Goal: Task Accomplishment & Management: Manage account settings

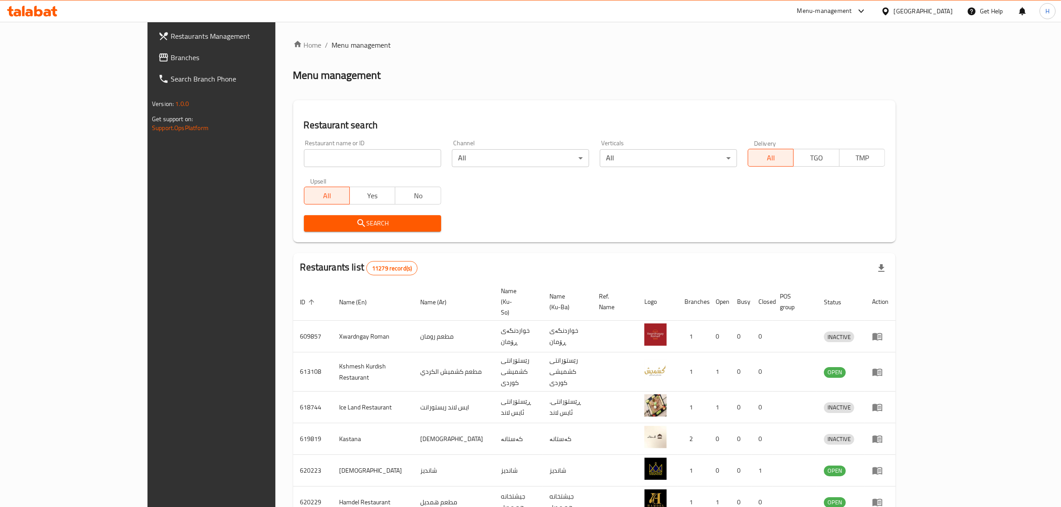
click at [373, 159] on input "search" at bounding box center [372, 158] width 137 height 18
type input "vanilly"
click button "Search" at bounding box center [372, 223] width 137 height 16
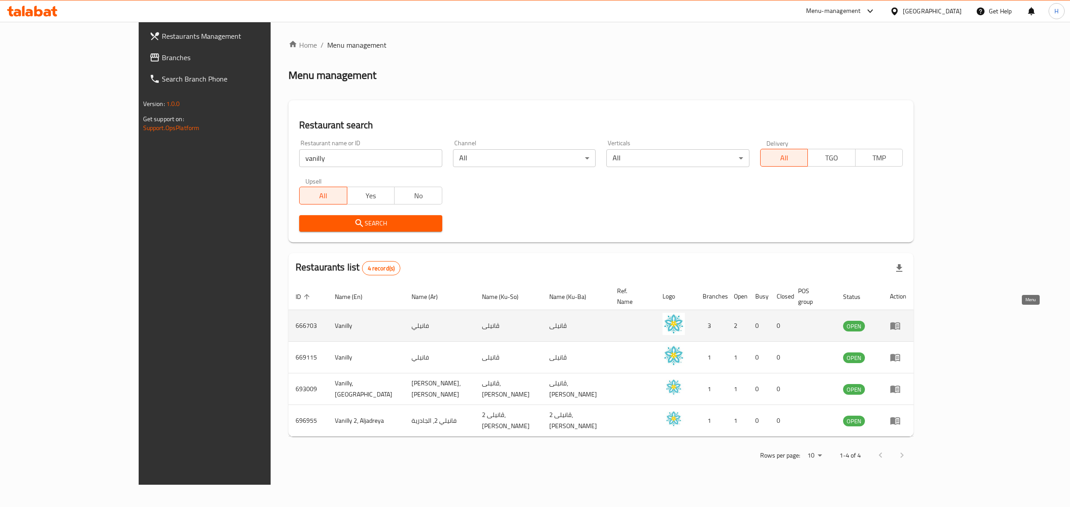
click at [898, 324] on icon "enhanced table" at bounding box center [896, 326] width 3 height 4
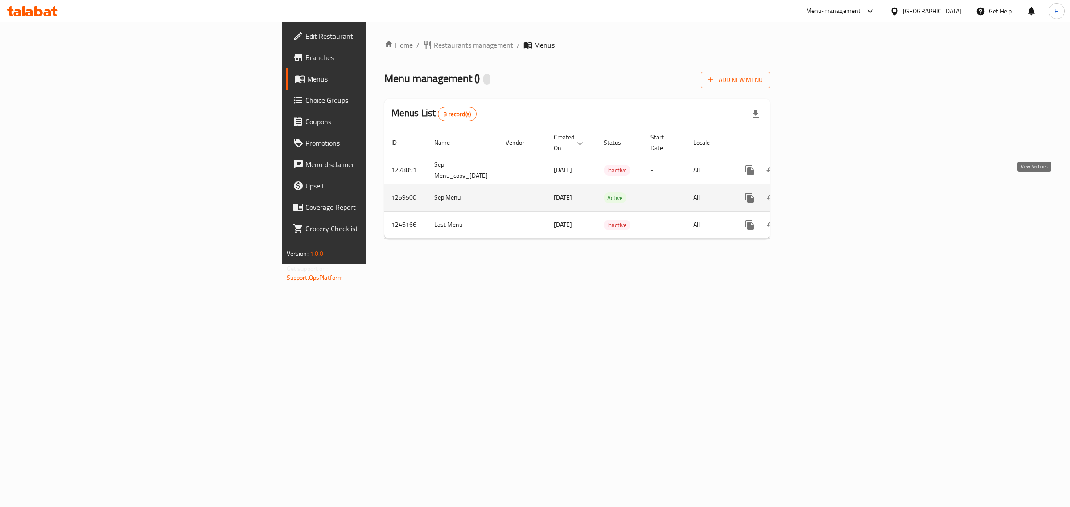
click at [819, 193] on icon "enhanced table" at bounding box center [813, 198] width 11 height 11
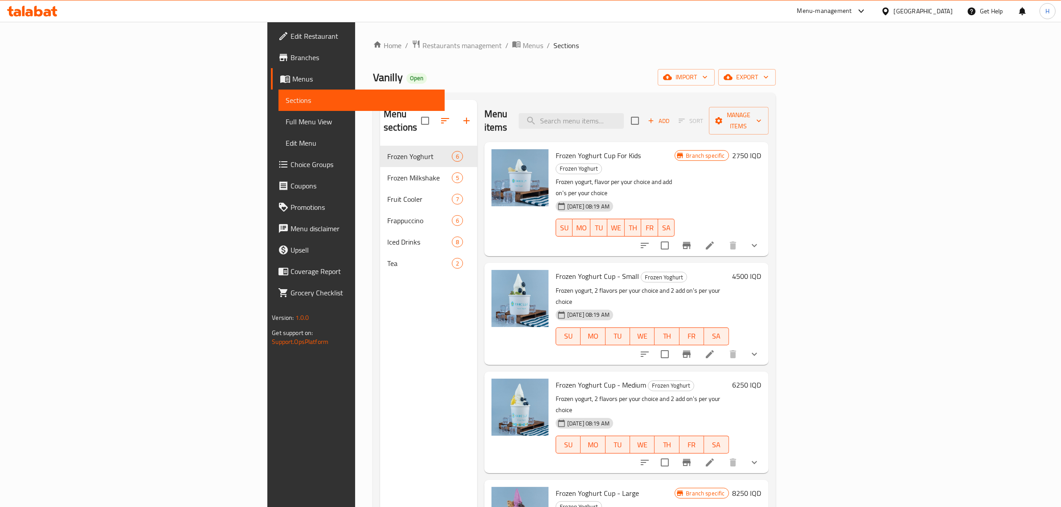
click at [516, 86] on div "Home / Restaurants management / Menus / Sections Vanilly Open import export Men…" at bounding box center [574, 327] width 403 height 574
click at [505, 102] on div "Menu items Add Sort Manage items" at bounding box center [626, 121] width 284 height 42
click at [482, 78] on div "Vanilly Open import export" at bounding box center [574, 77] width 403 height 16
click at [519, 88] on div "Home / Restaurants management / Menus / Sections Vanilly Open import export Men…" at bounding box center [574, 327] width 403 height 574
click at [521, 44] on ol "Home / Restaurants management / Menus / Sections" at bounding box center [574, 46] width 403 height 12
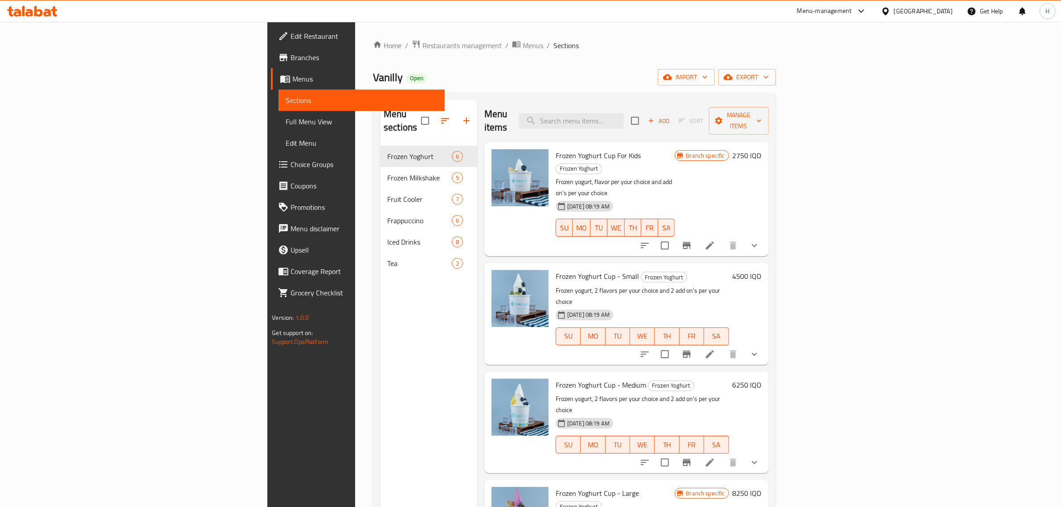
click at [507, 81] on div "Vanilly Open import export" at bounding box center [574, 77] width 403 height 16
click at [714, 350] on icon at bounding box center [710, 354] width 8 height 8
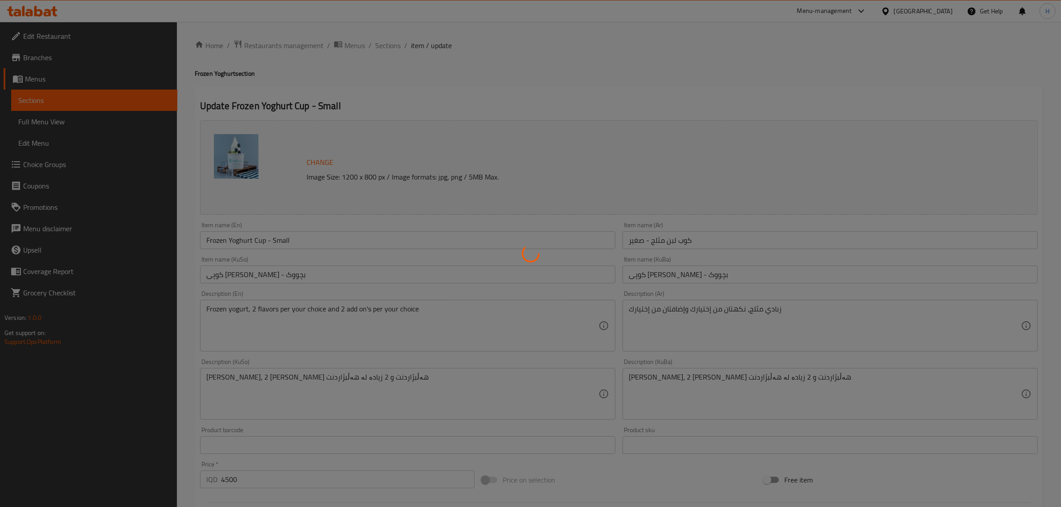
type input "الإضافات:"
type input "زیادە:"
type input "0"
type input "2"
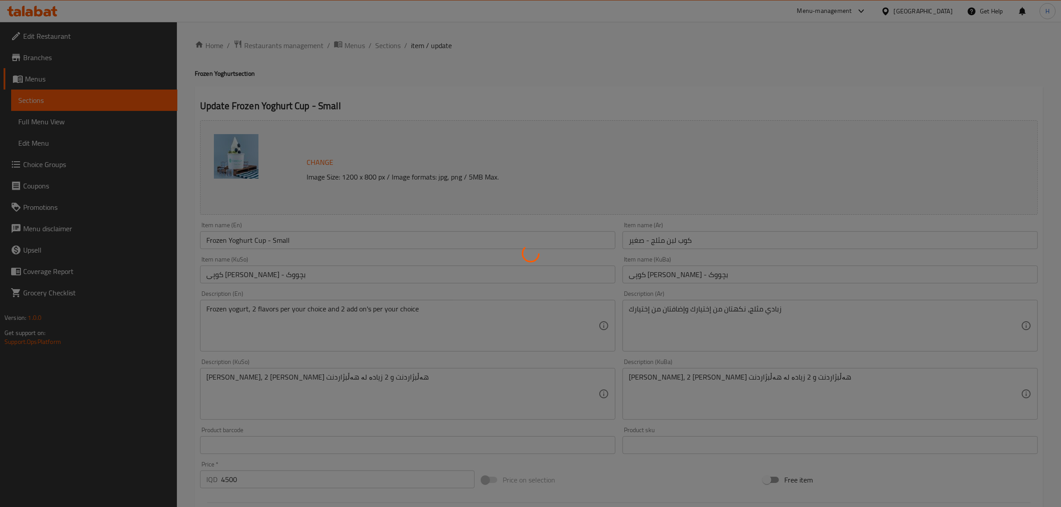
type input "إختيارك من النكهة الأولى:"
type input "هەڵبژاردنت لە [PERSON_NAME]:"
type input "1"
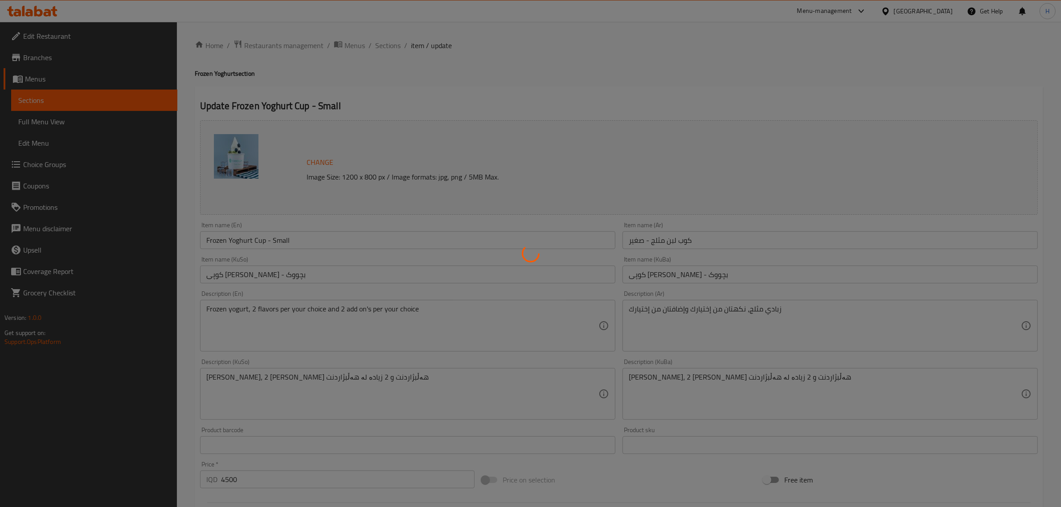
type input "إختيارك من النكهة الثانية:"
type input "هەڵبژاردنت [PERSON_NAME]:"
type input "1"
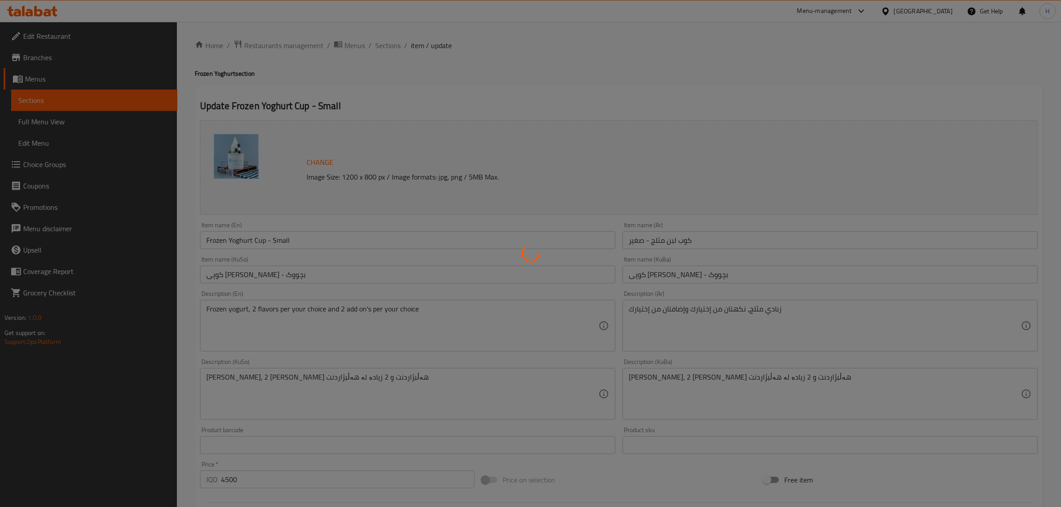
type input "الإضافات:"
type input "زیادە:"
type input "0"
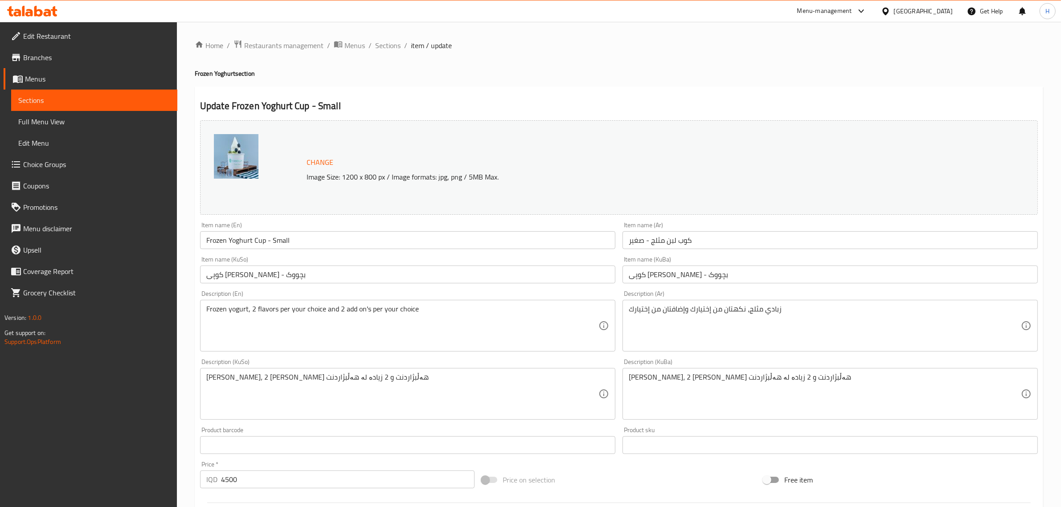
click at [538, 77] on h4 "Frozen Yoghurt section" at bounding box center [619, 73] width 849 height 9
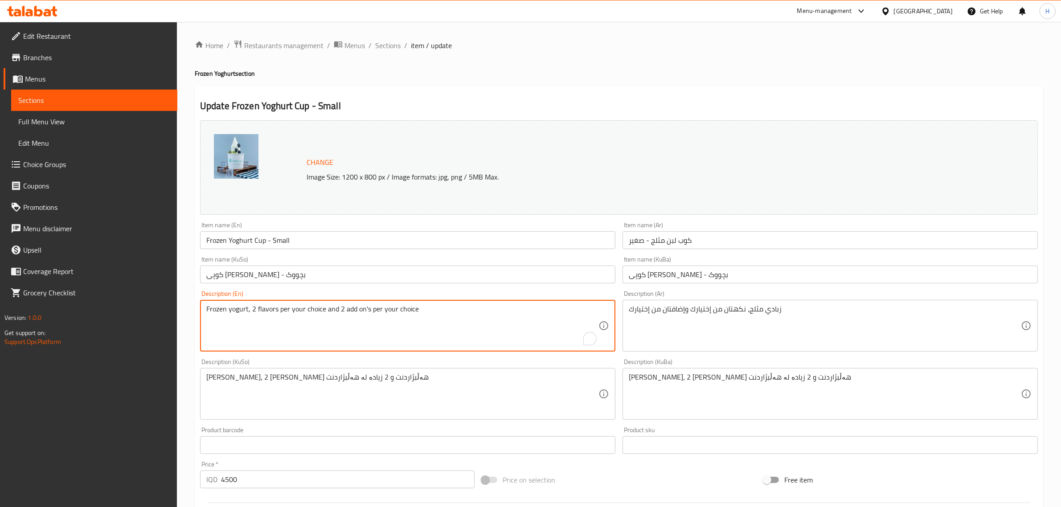
drag, startPoint x: 324, startPoint y: 310, endPoint x: 502, endPoint y: 308, distance: 177.4
click at [344, 305] on textarea "Frozen yogurt, 2 flavors per your choice and 2 add on's per your choice" at bounding box center [402, 326] width 392 height 42
click at [339, 308] on textarea "Frozen yogurt, 2 flavors per your choice and 2 add on's per your choice" at bounding box center [402, 326] width 392 height 42
type textarea "Frozen yogurt, 2 flavors per your choice and 1 add on's per your choice"
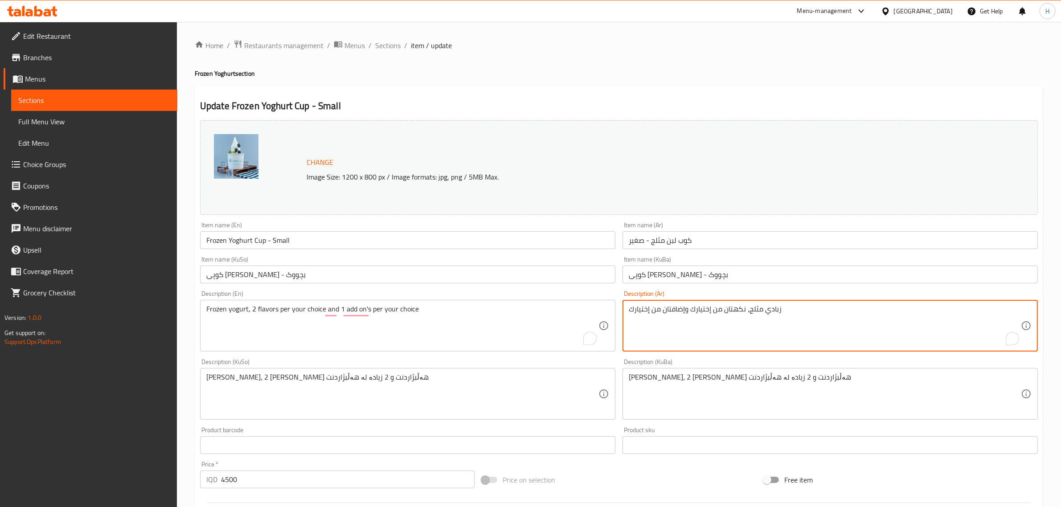
drag, startPoint x: 663, startPoint y: 311, endPoint x: 670, endPoint y: 311, distance: 7.1
type textarea "زبادي مثلج، نكهتان من إختيارك وإضافة من إختيارك"
click at [603, 112] on h2 "Update Frozen Yoghurt Cup - Small" at bounding box center [619, 105] width 838 height 13
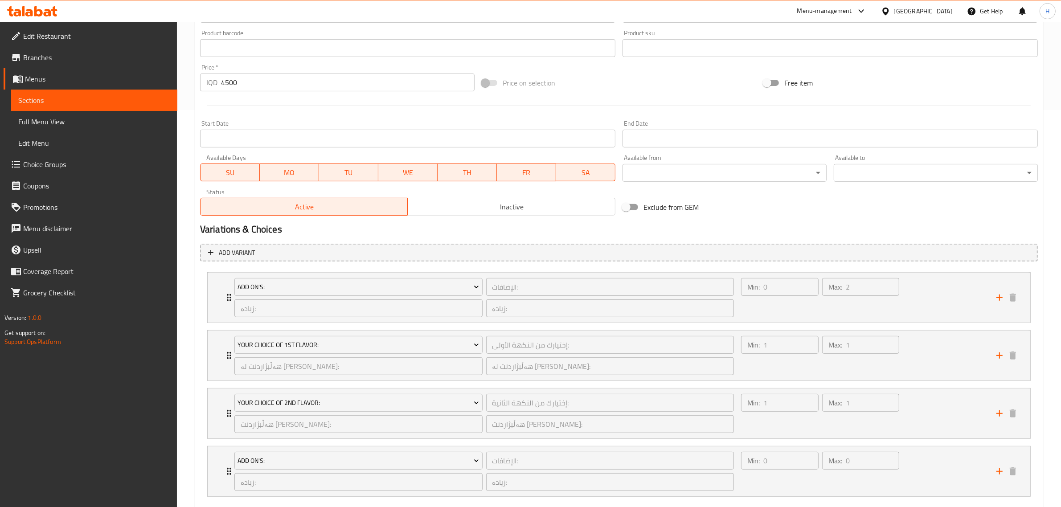
scroll to position [448, 0]
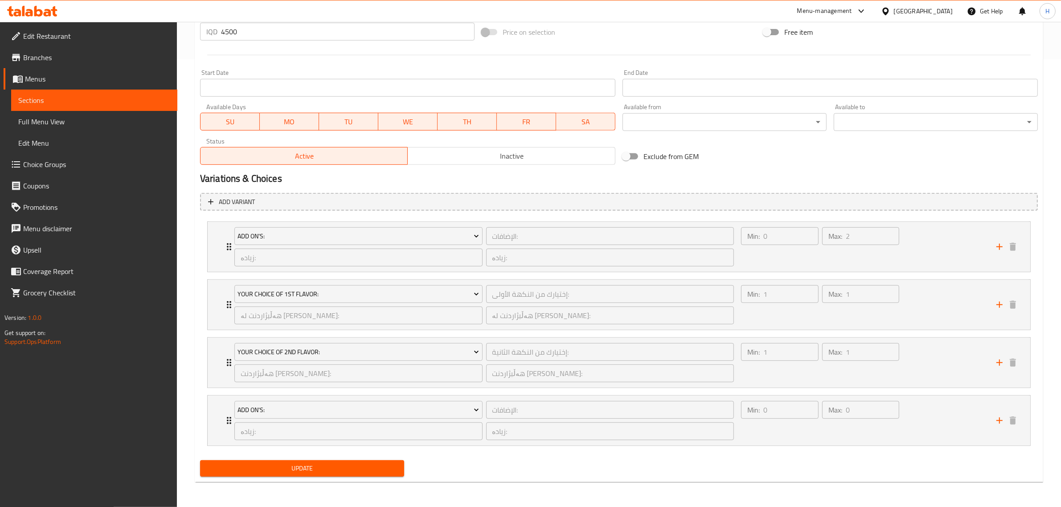
click at [506, 185] on h2 "Variations & Choices" at bounding box center [619, 178] width 838 height 13
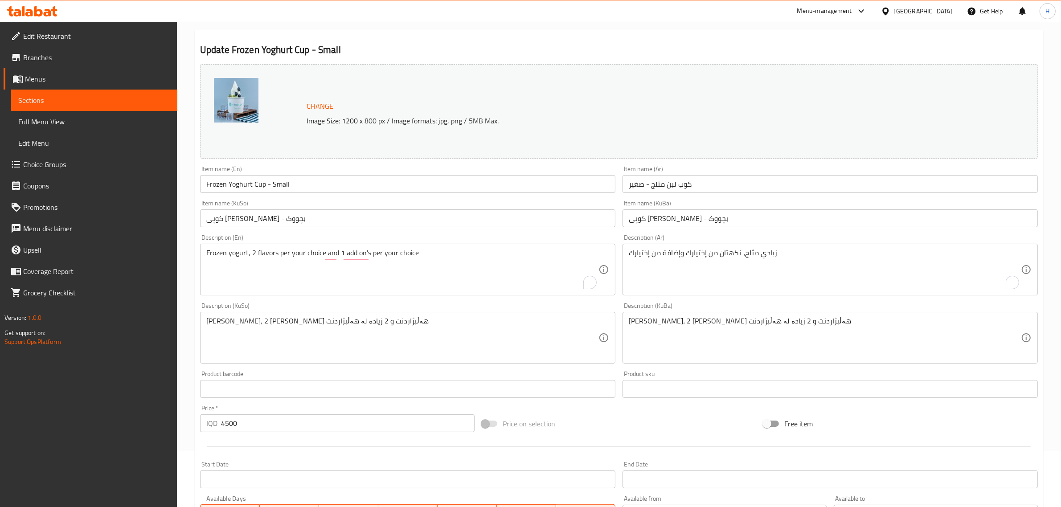
scroll to position [0, 0]
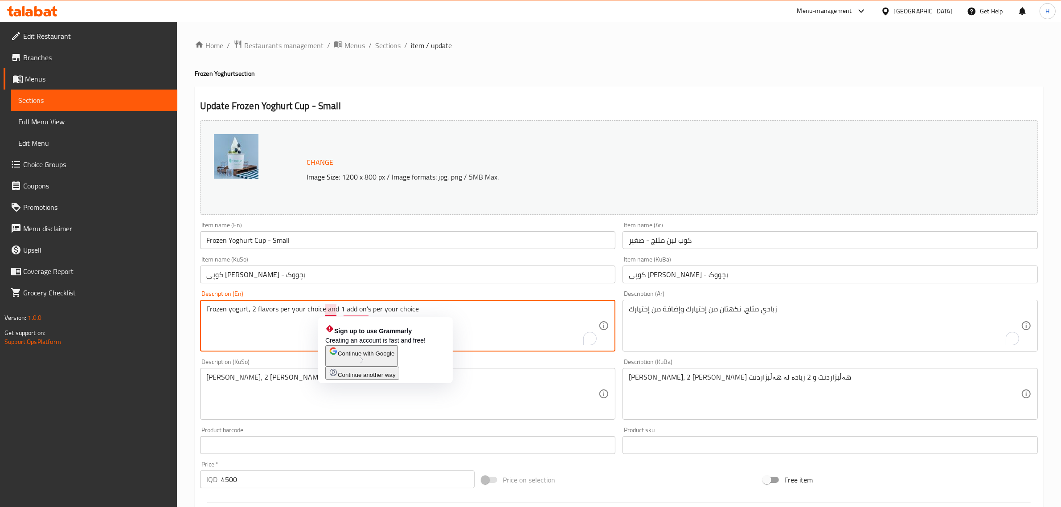
drag, startPoint x: 328, startPoint y: 311, endPoint x: 452, endPoint y: 311, distance: 124.8
click at [452, 311] on textarea "Frozen yogurt, 2 flavors per your choice and 1 add on's per your choice" at bounding box center [402, 326] width 392 height 42
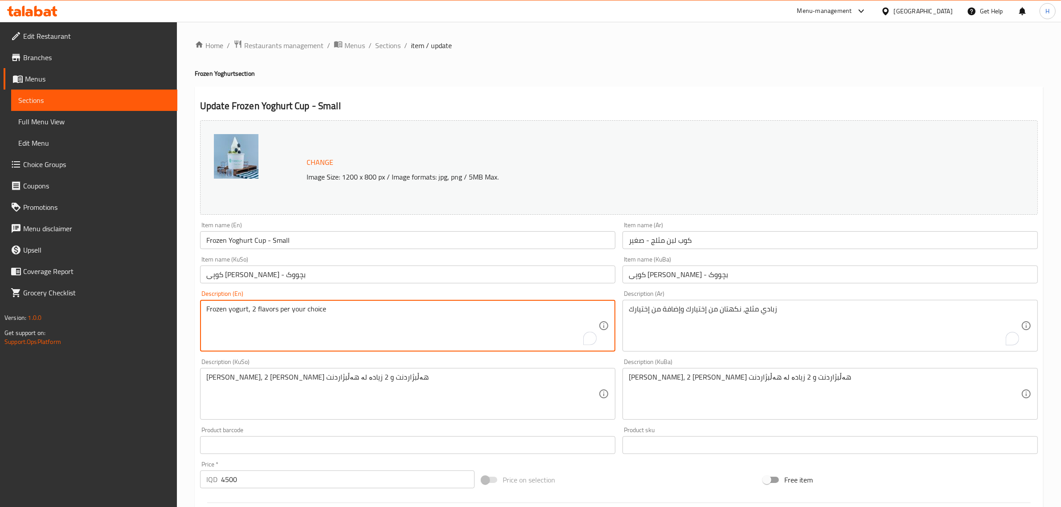
type textarea "Frozen yogurt, 2 flavors per your choice"
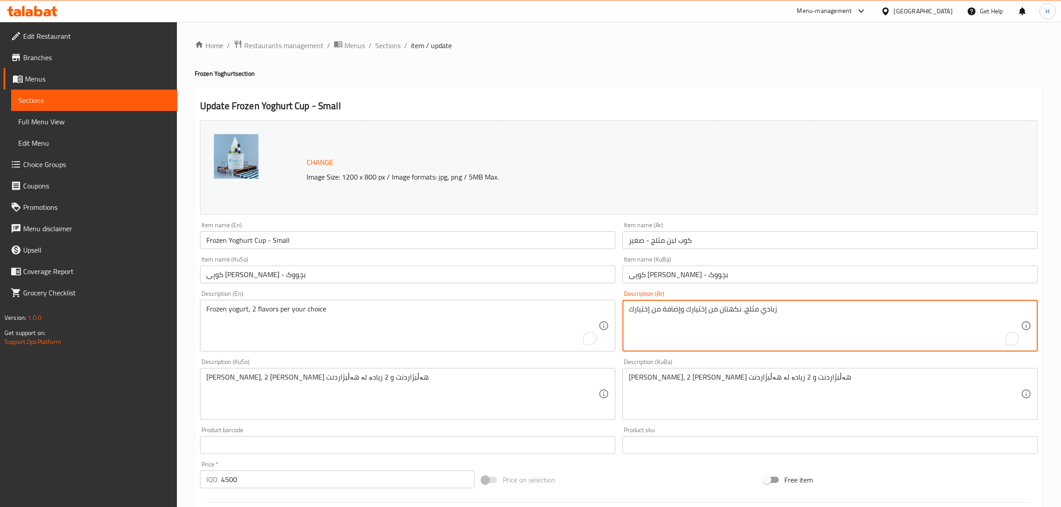
drag, startPoint x: 685, startPoint y: 311, endPoint x: 584, endPoint y: 313, distance: 101.2
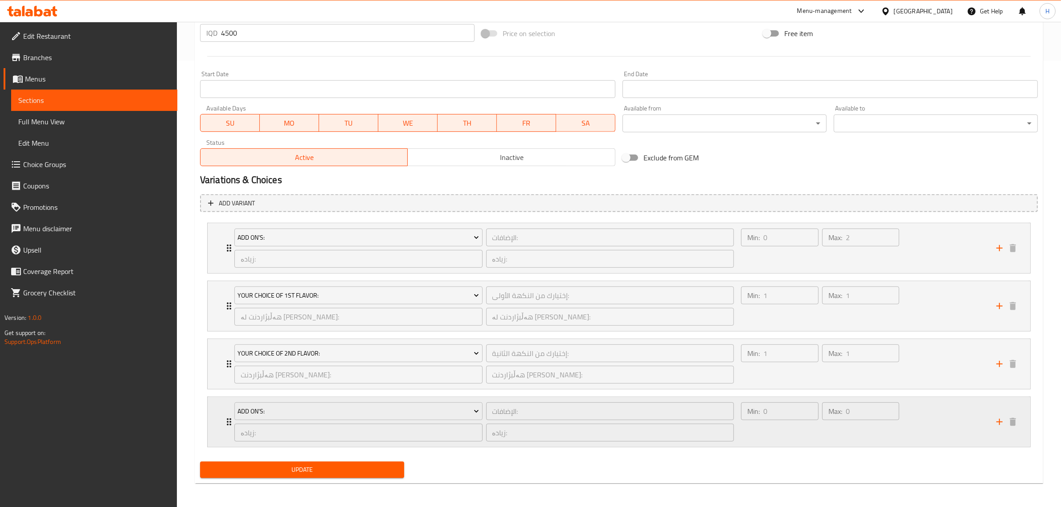
scroll to position [448, 0]
type textarea "زبادي مثلج، نكهتان من إختيارك"
click at [368, 478] on div "Update" at bounding box center [302, 469] width 211 height 24
click at [321, 469] on span "Update" at bounding box center [302, 468] width 190 height 11
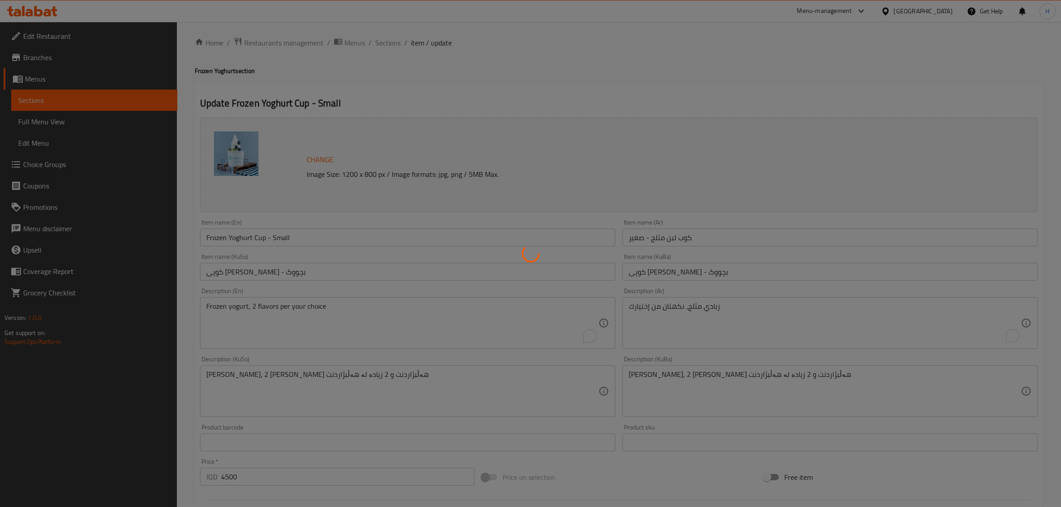
scroll to position [0, 0]
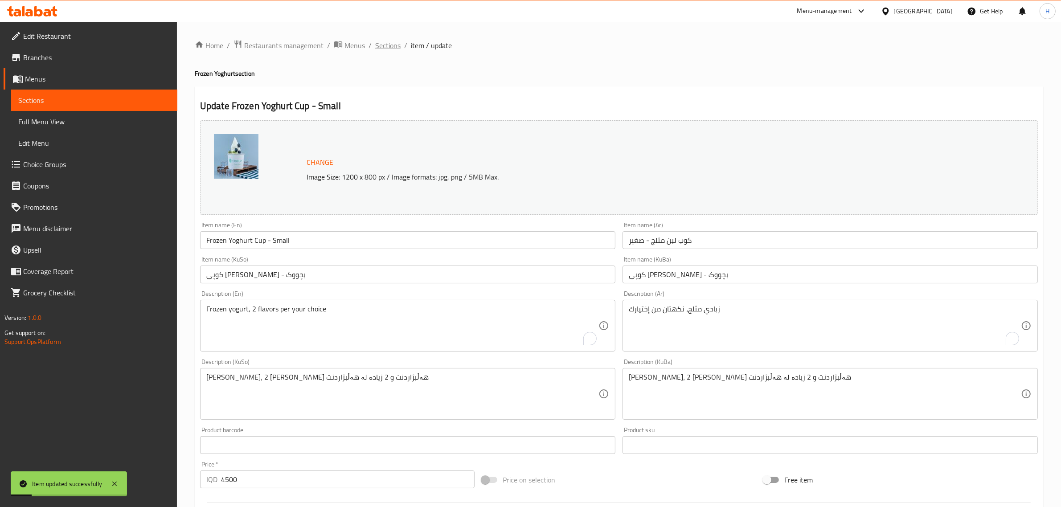
click at [379, 49] on span "Sections" at bounding box center [387, 45] width 25 height 11
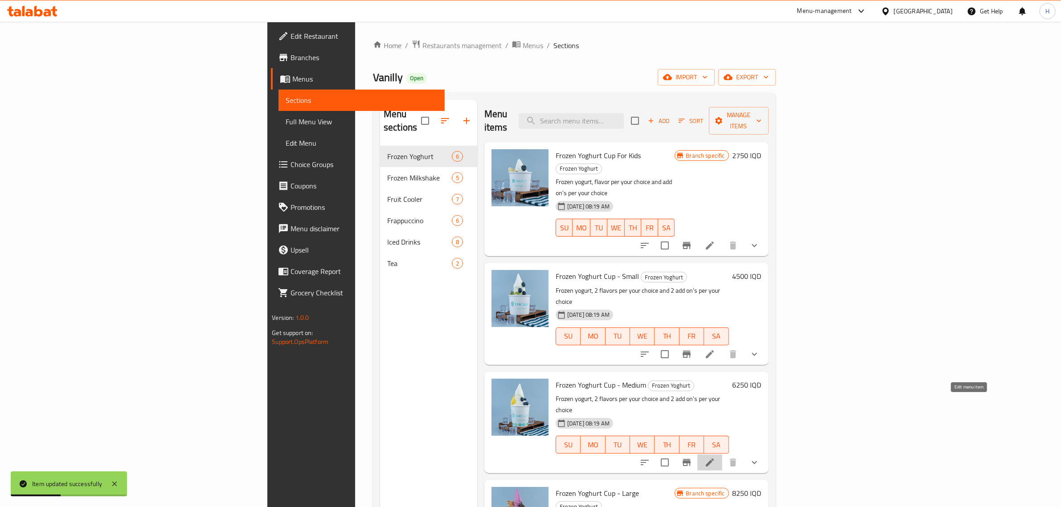
click at [714, 459] on icon at bounding box center [710, 463] width 8 height 8
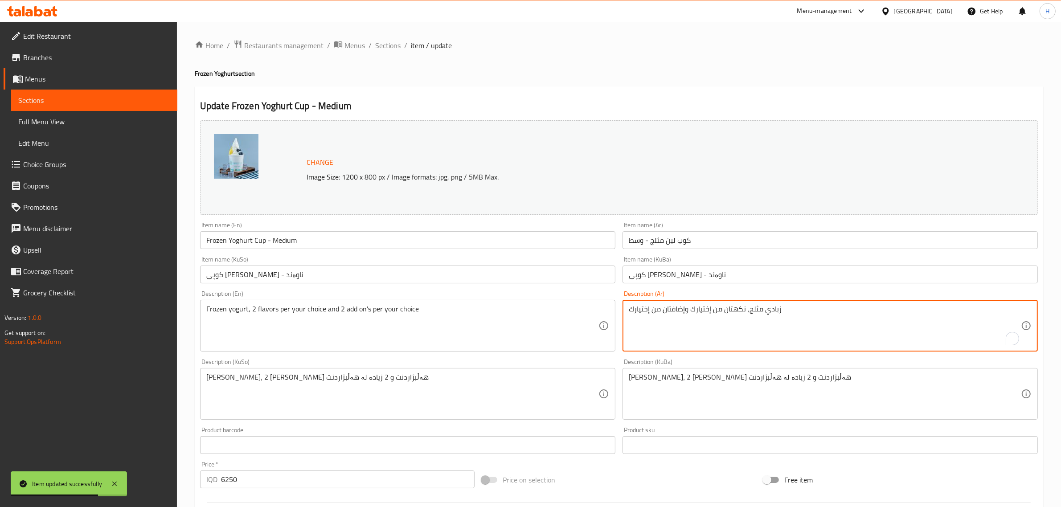
drag, startPoint x: 689, startPoint y: 311, endPoint x: 489, endPoint y: 311, distance: 199.7
type textarea "زبادي مثلج، نكهتان من إختيارك"
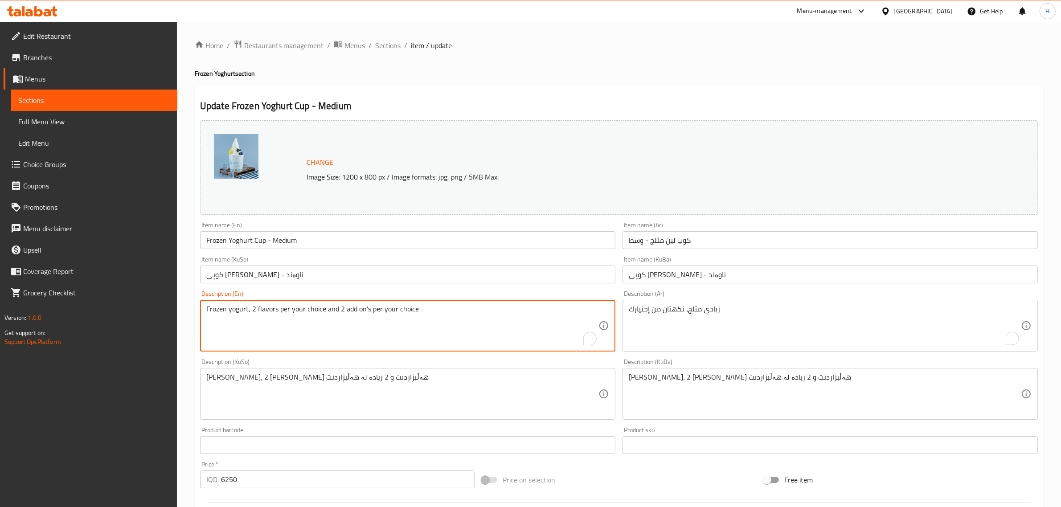
drag, startPoint x: 327, startPoint y: 310, endPoint x: 531, endPoint y: 311, distance: 204.1
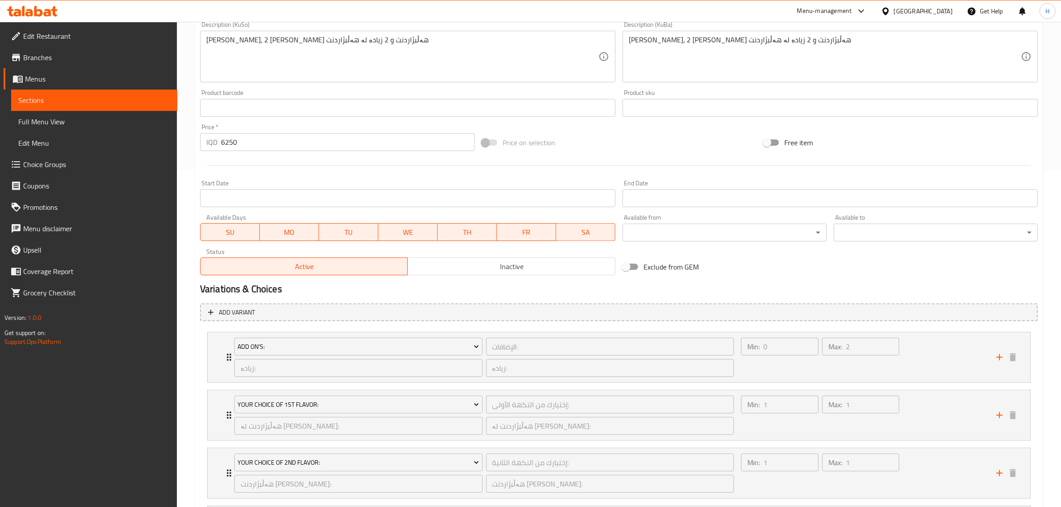
scroll to position [448, 0]
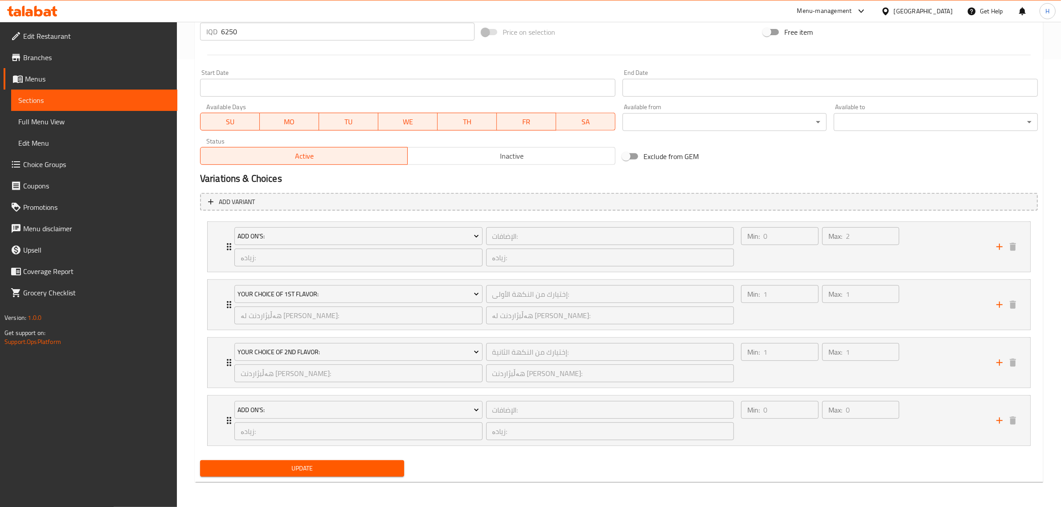
type textarea "Frozen yogurt, 2 flavors per your choice"
click at [359, 464] on span "Update" at bounding box center [302, 468] width 190 height 11
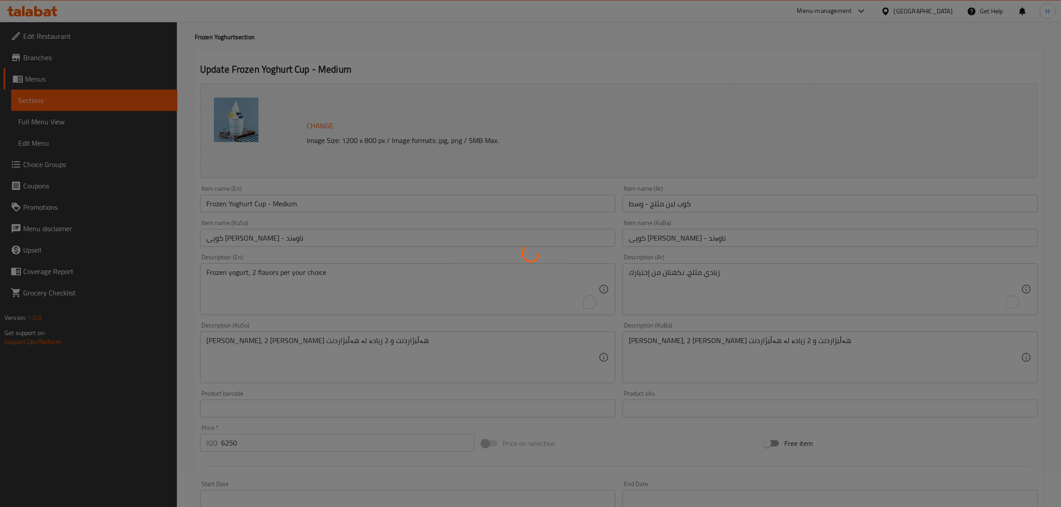
scroll to position [0, 0]
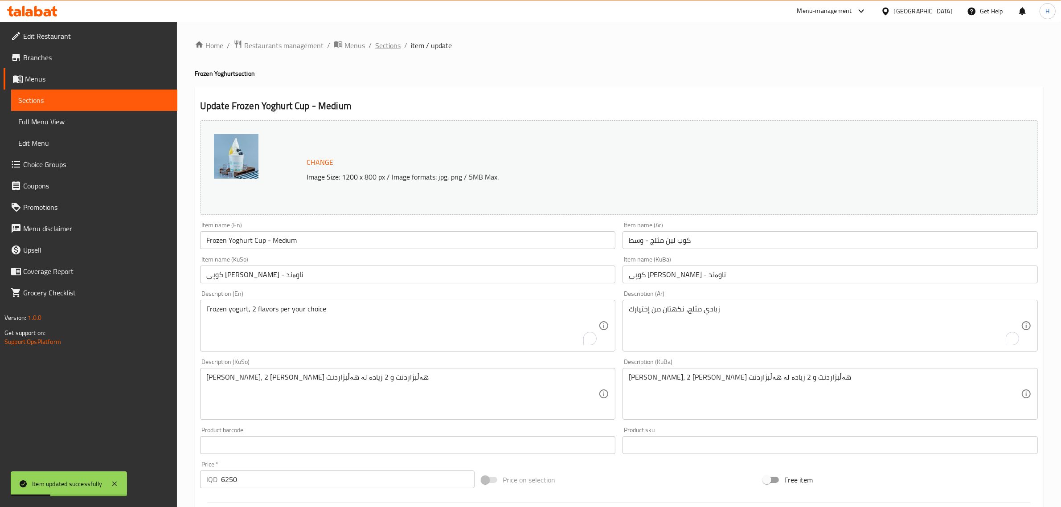
click at [384, 44] on span "Sections" at bounding box center [387, 45] width 25 height 11
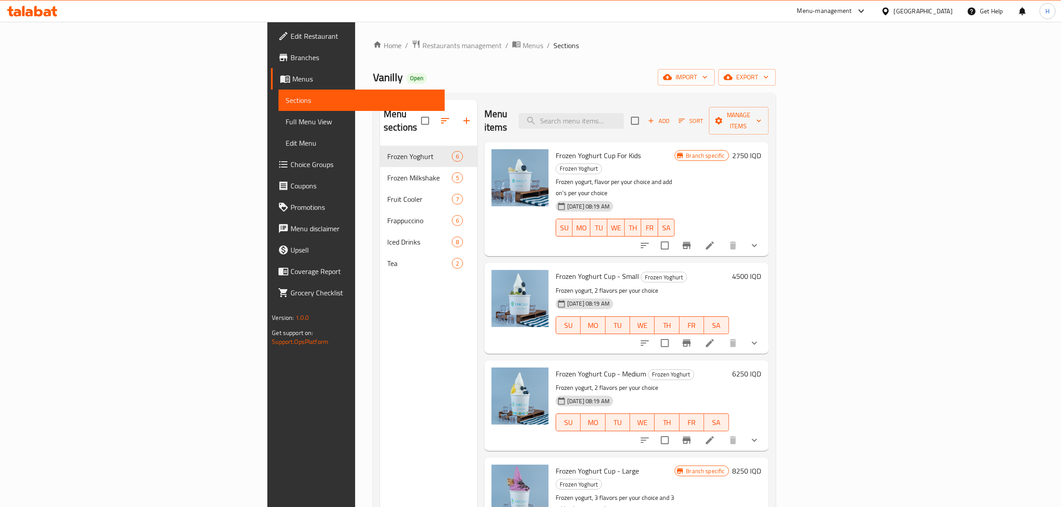
click at [681, 81] on div "Vanilly Open import export" at bounding box center [574, 77] width 403 height 16
click at [717, 92] on div "Home / Restaurants management / Menus / Sections Vanilly Open import export Men…" at bounding box center [574, 327] width 403 height 574
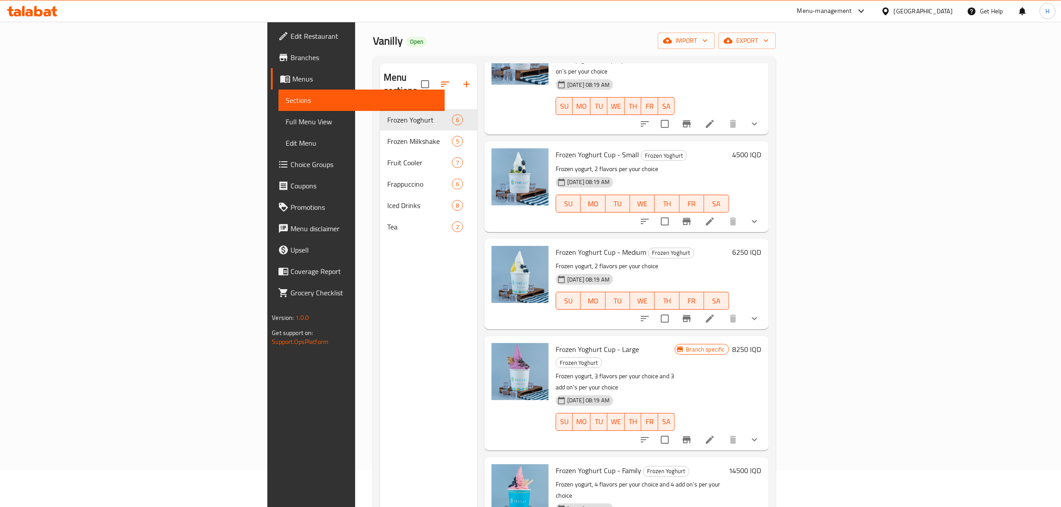
scroll to position [56, 0]
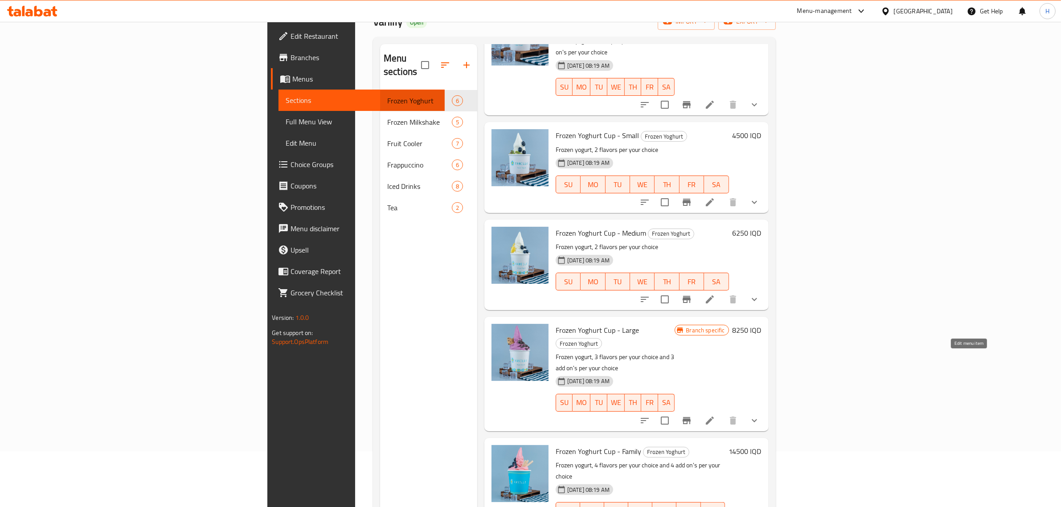
click at [715, 415] on icon at bounding box center [710, 420] width 11 height 11
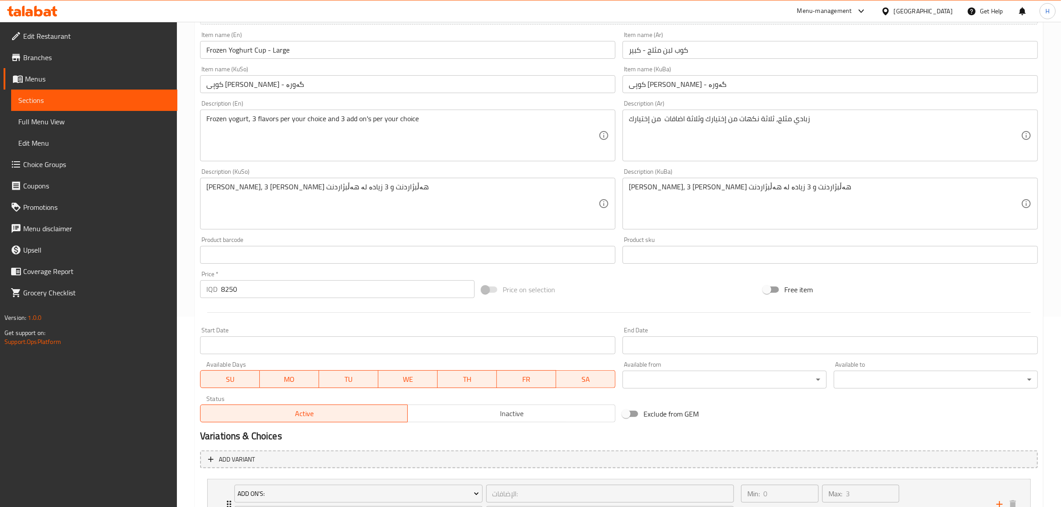
scroll to position [172, 0]
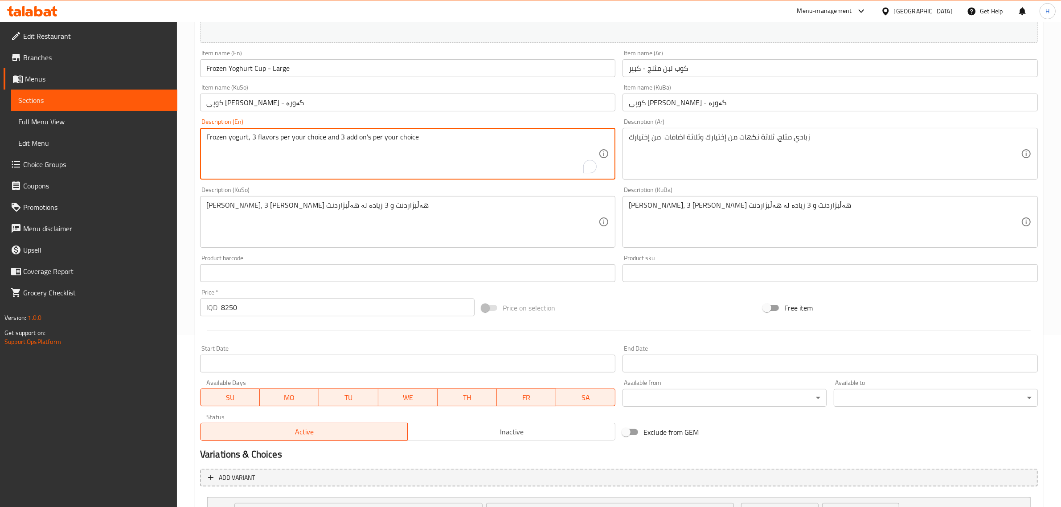
drag, startPoint x: 324, startPoint y: 137, endPoint x: 564, endPoint y: 139, distance: 239.8
type textarea "Frozen yogurt, 3 flavors per your choice"
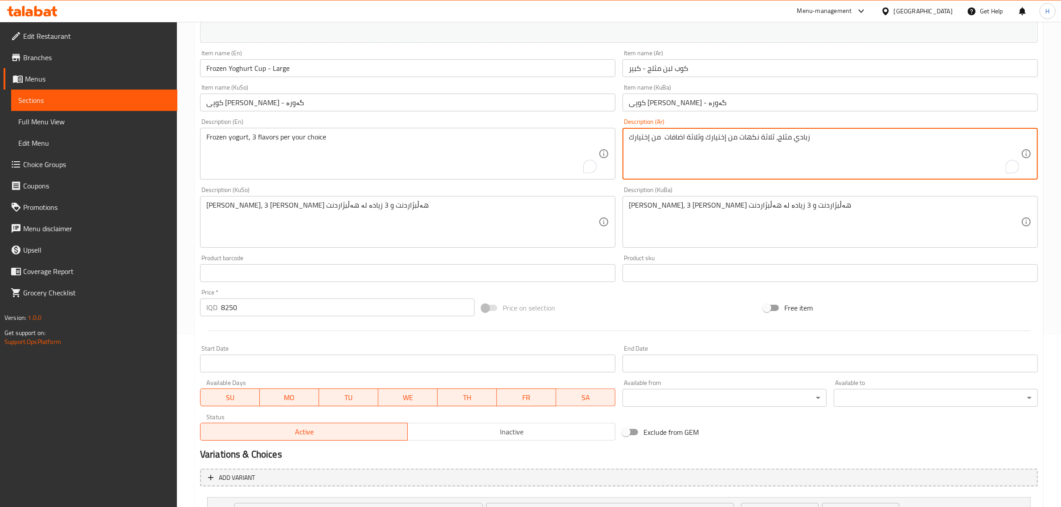
drag, startPoint x: 703, startPoint y: 139, endPoint x: 514, endPoint y: 151, distance: 189.8
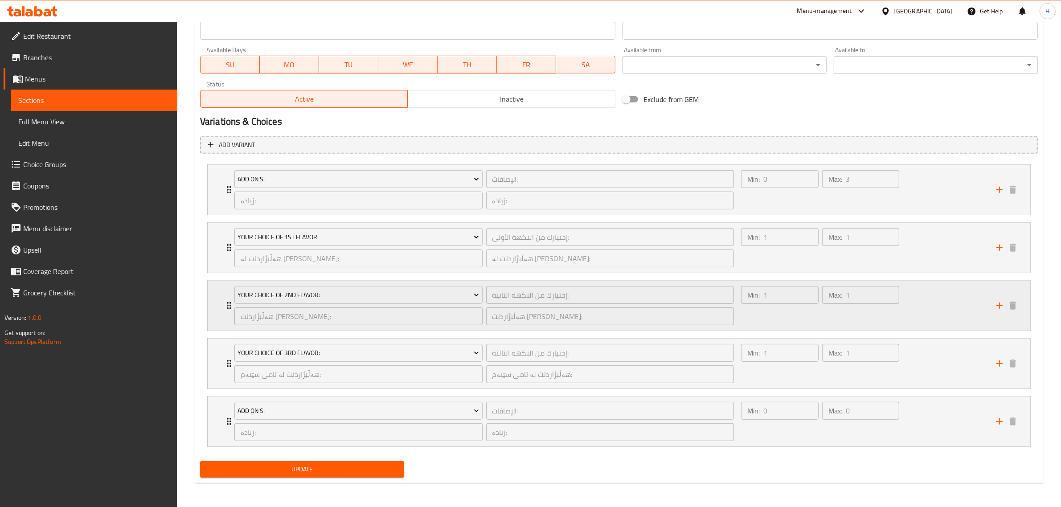
scroll to position [506, 0]
type textarea "زبادي مثلج، ثلاثة نكهات من إختيارك"
click at [343, 474] on span "Update" at bounding box center [302, 468] width 190 height 11
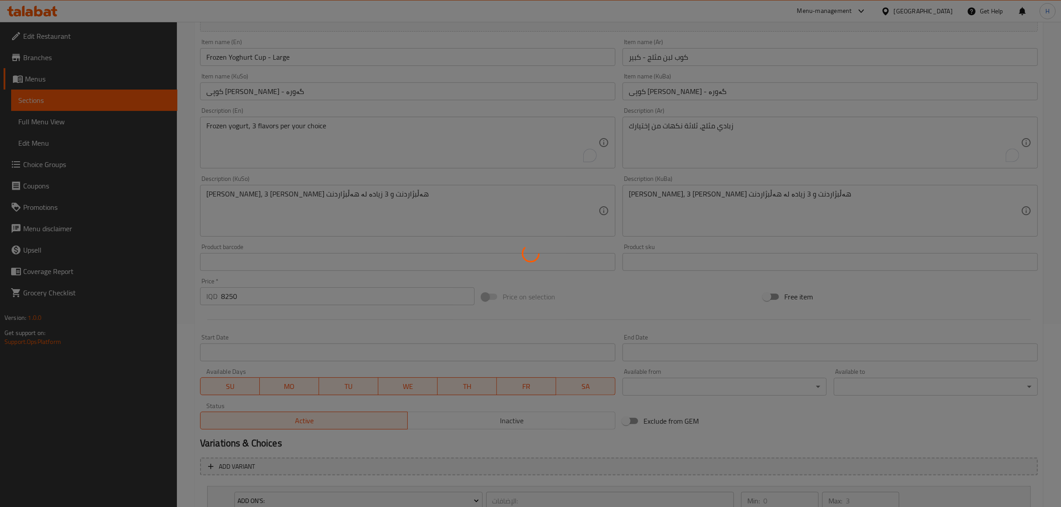
scroll to position [61, 0]
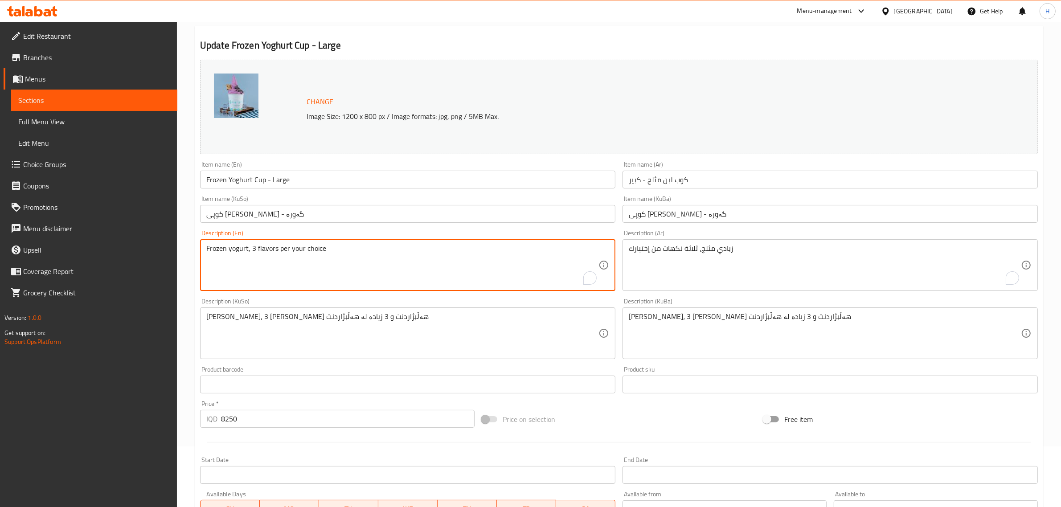
drag, startPoint x: 250, startPoint y: 250, endPoint x: 444, endPoint y: 250, distance: 194.3
type textarea "Frozen yogurt"
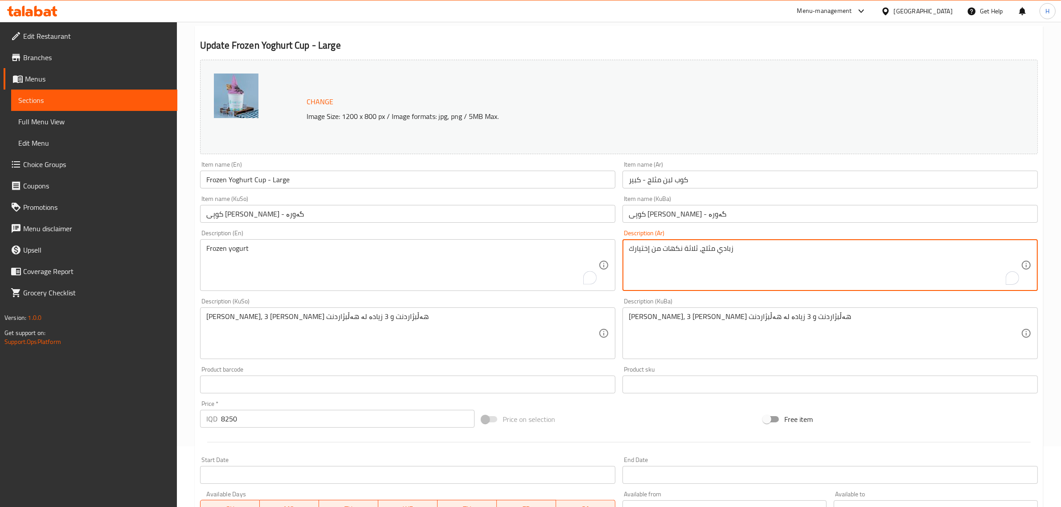
drag, startPoint x: 698, startPoint y: 250, endPoint x: 576, endPoint y: 252, distance: 122.6
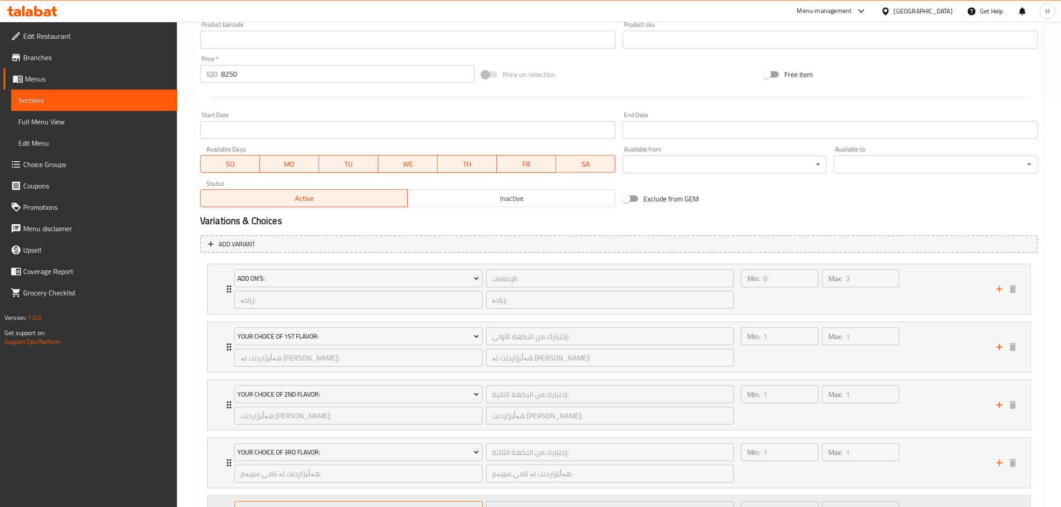
scroll to position [506, 0]
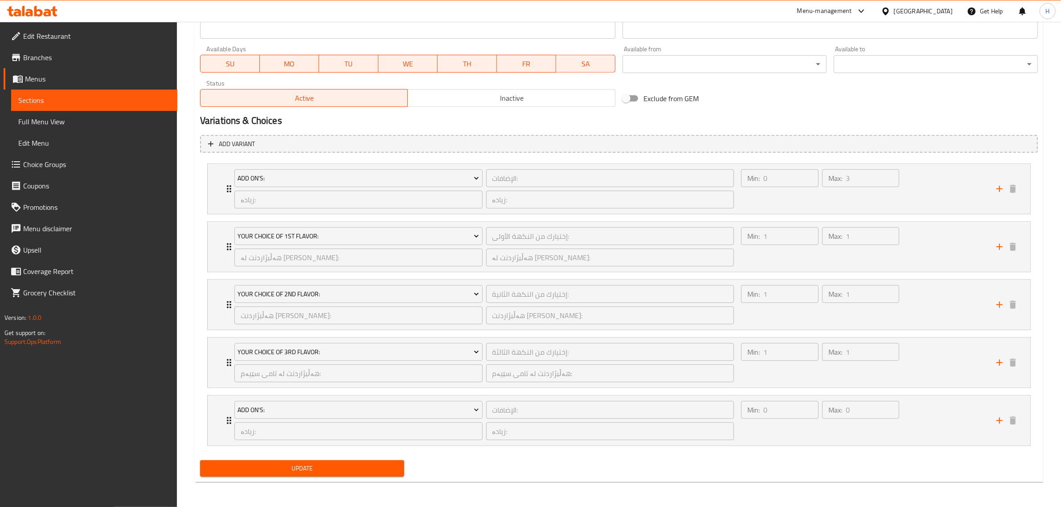
type textarea "زبادي مثلج"
click at [341, 462] on button "Update" at bounding box center [302, 468] width 204 height 16
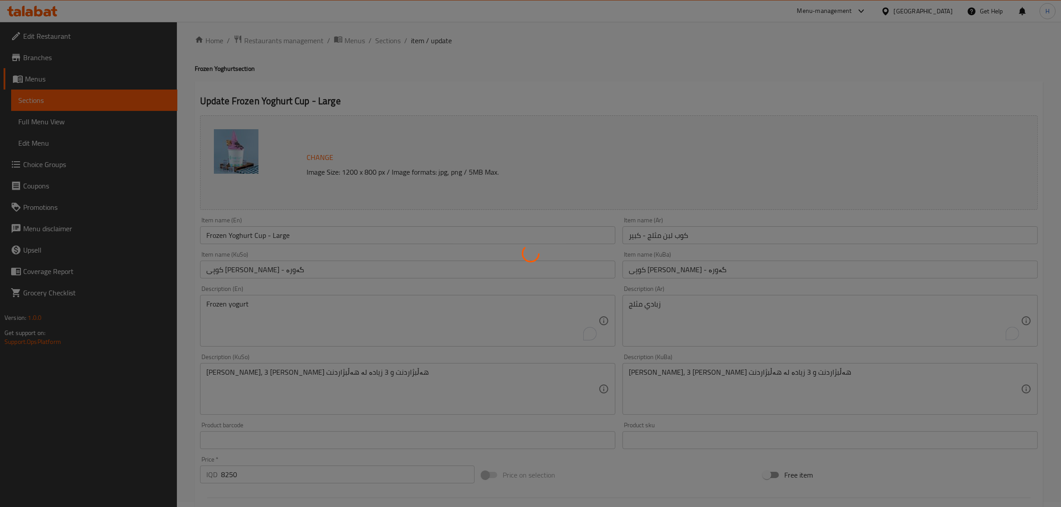
scroll to position [0, 0]
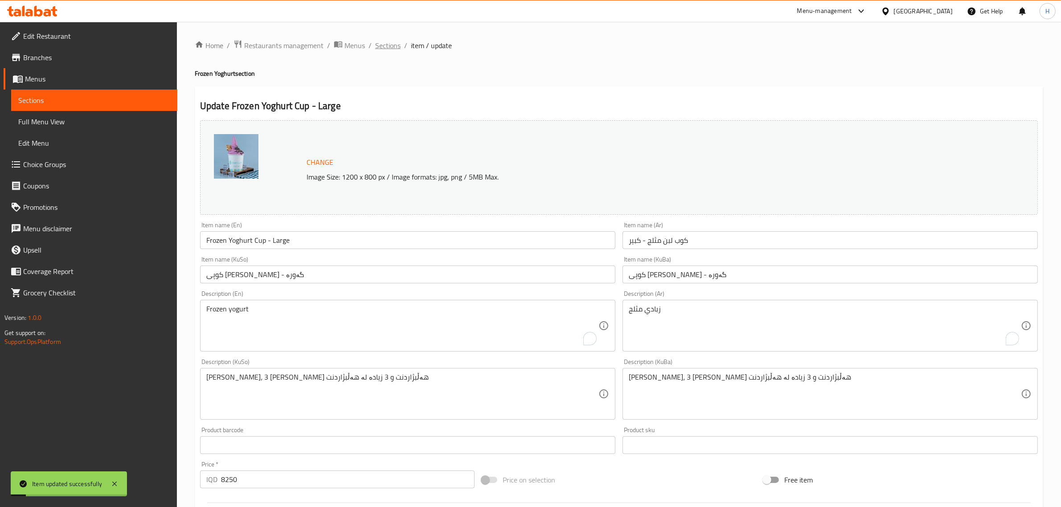
click at [383, 51] on span "Sections" at bounding box center [387, 45] width 25 height 11
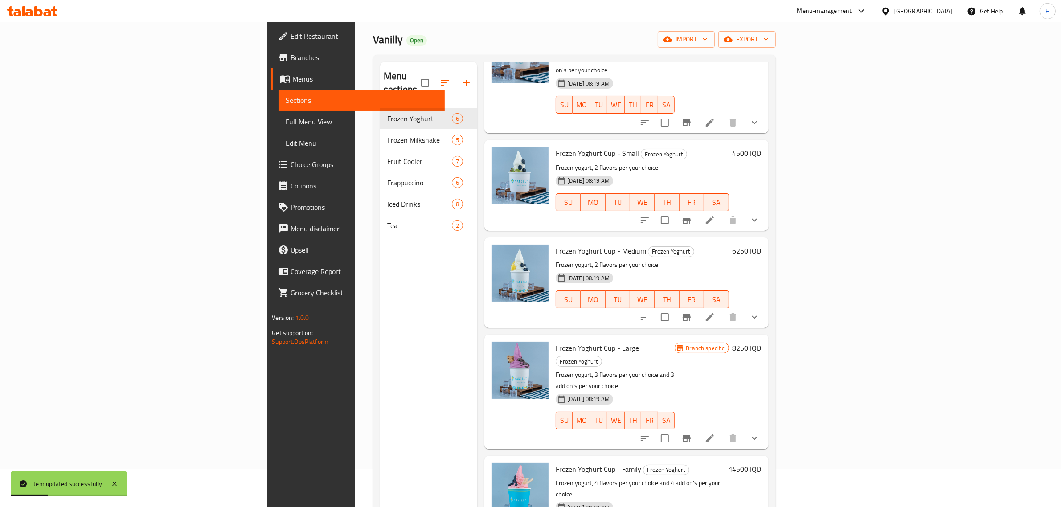
scroll to position [56, 0]
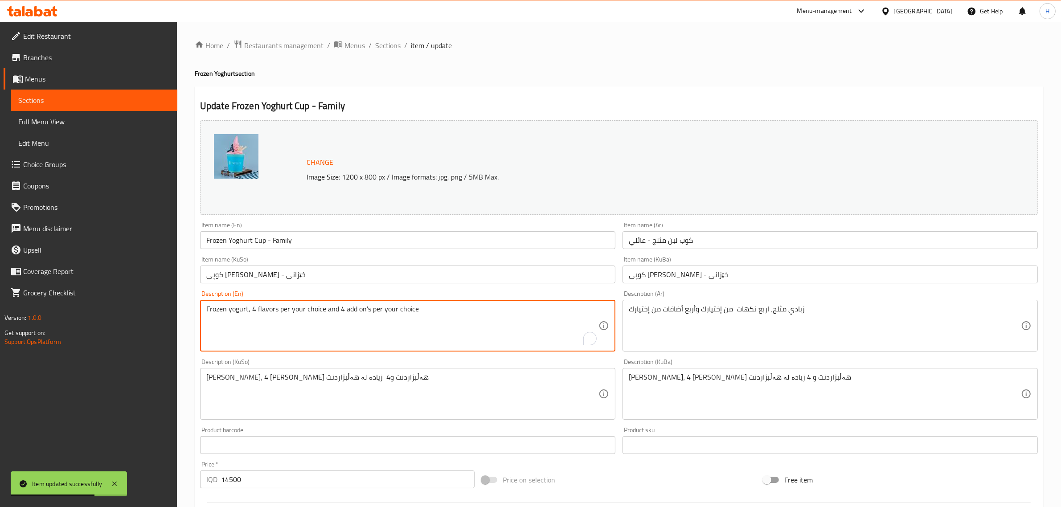
drag, startPoint x: 324, startPoint y: 311, endPoint x: 584, endPoint y: 316, distance: 259.9
type textarea "Frozen yogurt, 4 flavors per your choice"
drag, startPoint x: 698, startPoint y: 311, endPoint x: 517, endPoint y: 310, distance: 181.0
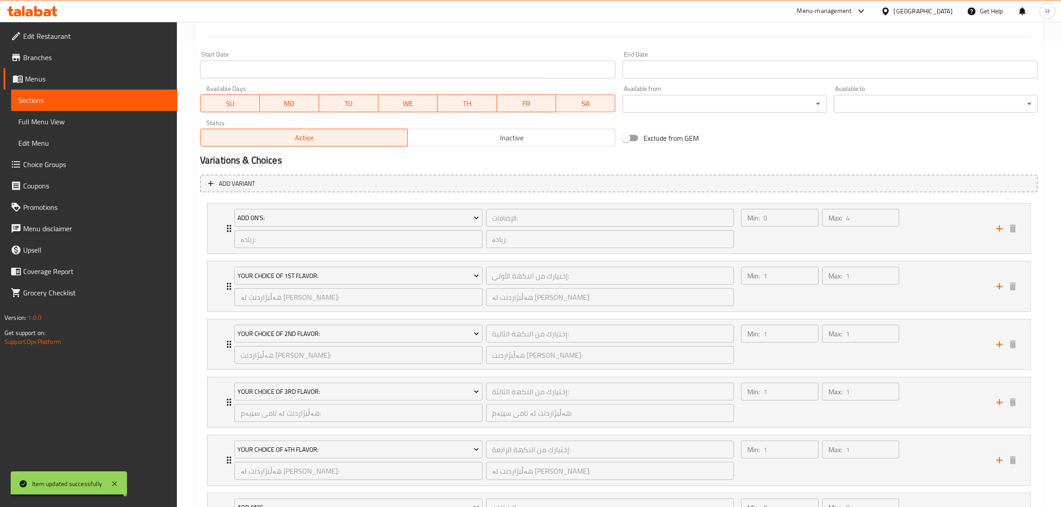
scroll to position [565, 0]
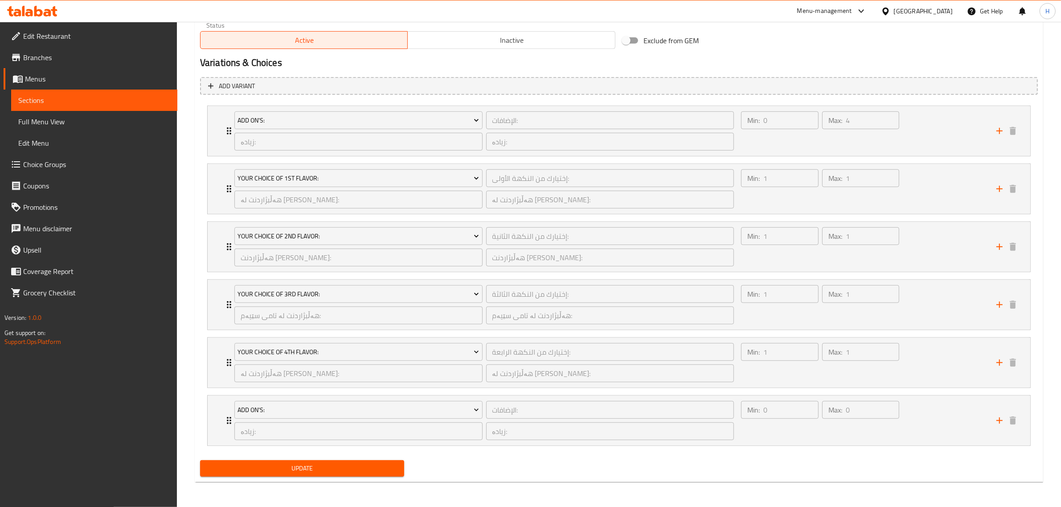
type textarea "زبادي مثلج، اربع نكهات من إختيارك"
click at [382, 464] on span "Update" at bounding box center [302, 468] width 190 height 11
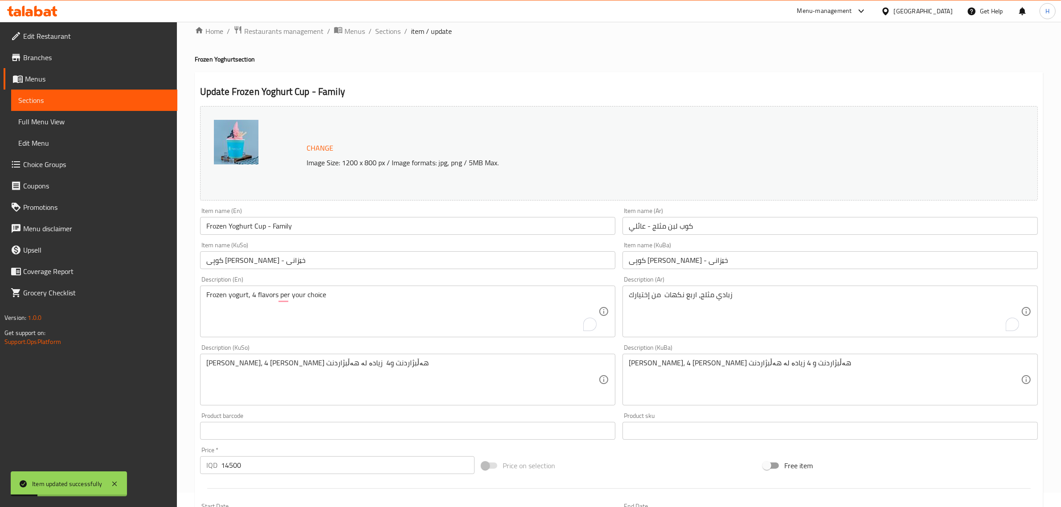
scroll to position [0, 0]
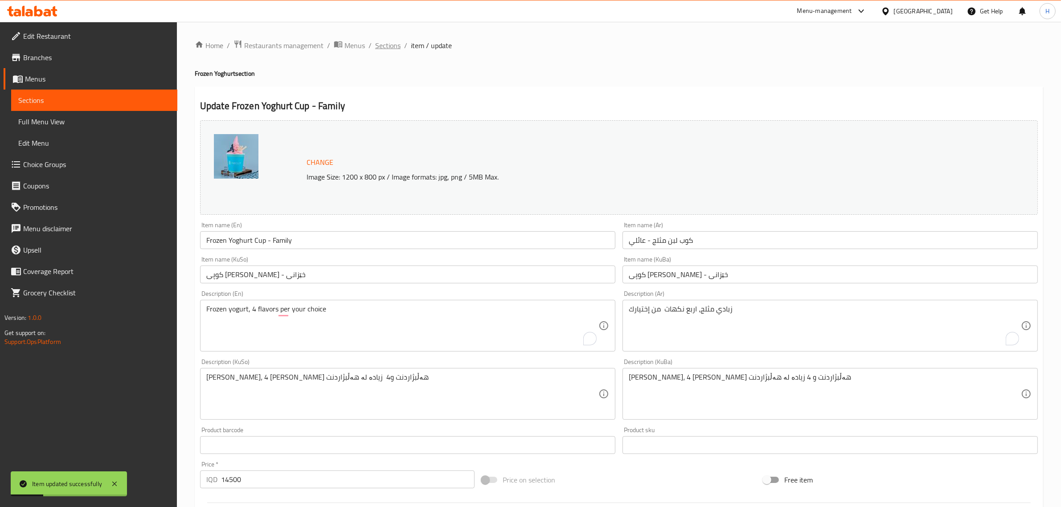
click at [384, 47] on span "Sections" at bounding box center [387, 45] width 25 height 11
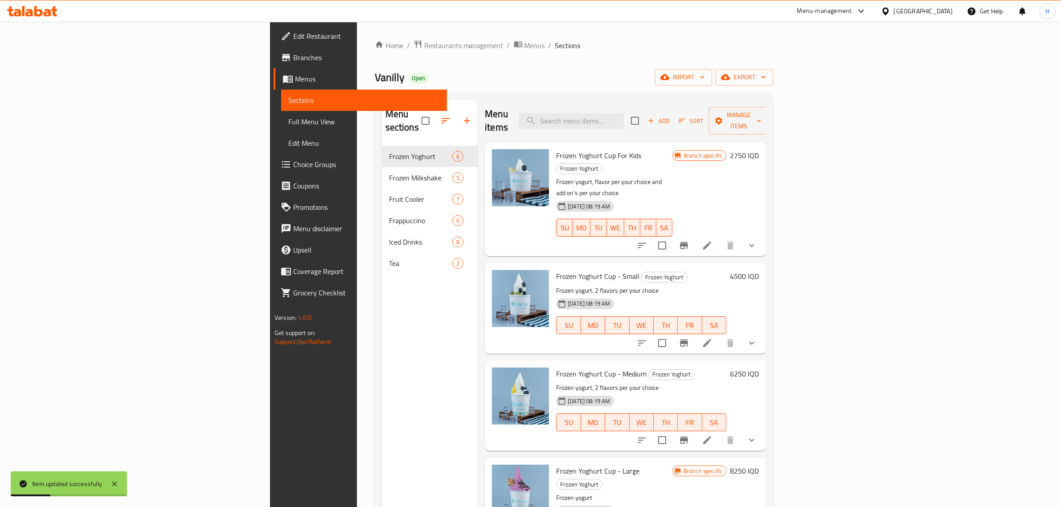
click at [585, 90] on div "Home / Restaurants management / Menus / Sections Vanilly Open import export Men…" at bounding box center [574, 327] width 399 height 574
click at [588, 86] on div "Vanilly Open import export" at bounding box center [574, 77] width 399 height 16
